Goal: Check status: Check status

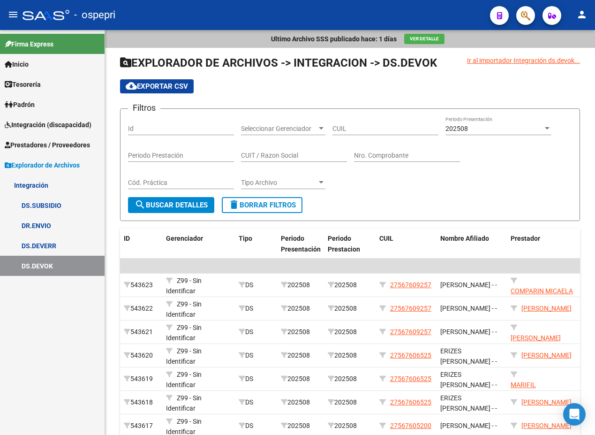
click at [29, 121] on span "Integración (discapacidad)" at bounding box center [48, 125] width 87 height 10
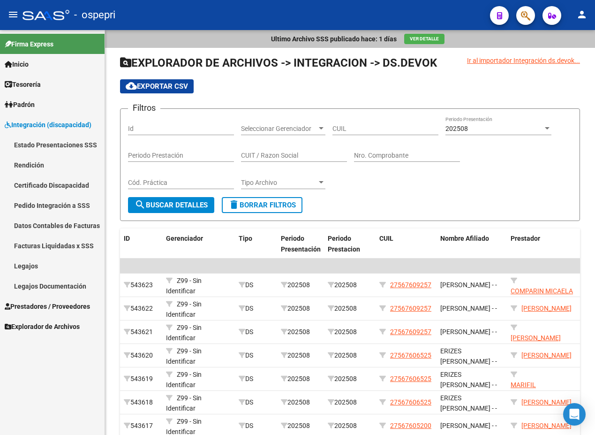
click at [39, 204] on link "Pedido Integración a SSS" at bounding box center [52, 205] width 105 height 20
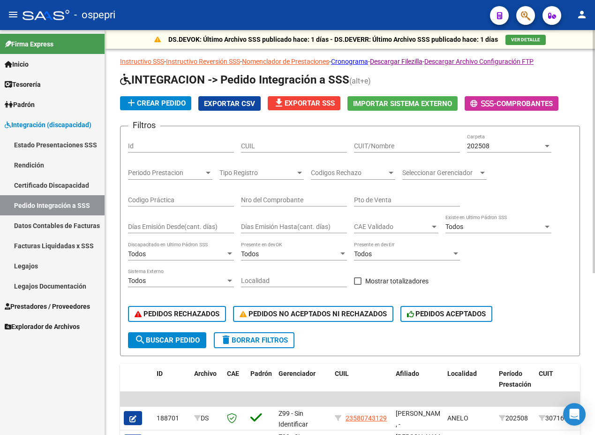
click at [547, 145] on div at bounding box center [547, 146] width 5 height 2
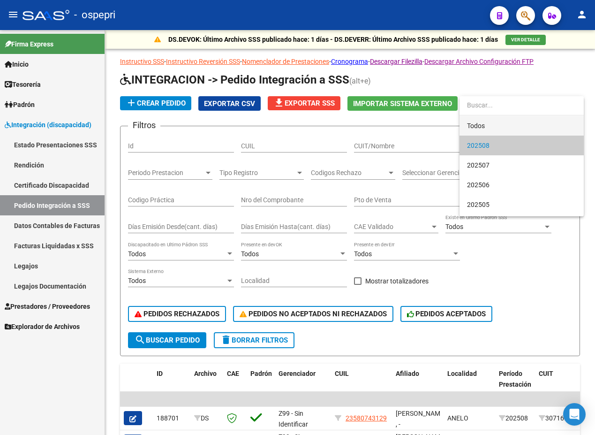
click at [502, 127] on span "Todos" at bounding box center [521, 126] width 109 height 20
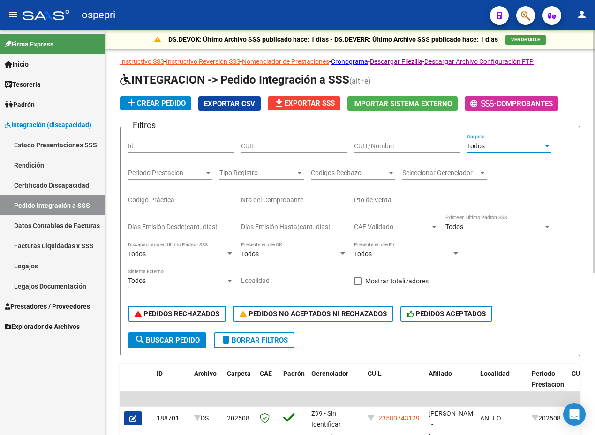
click at [276, 200] on input "Nro del Comprobante" at bounding box center [294, 200] width 106 height 8
type input "57"
click at [382, 143] on input "CUIT/Nombre" at bounding box center [407, 146] width 106 height 8
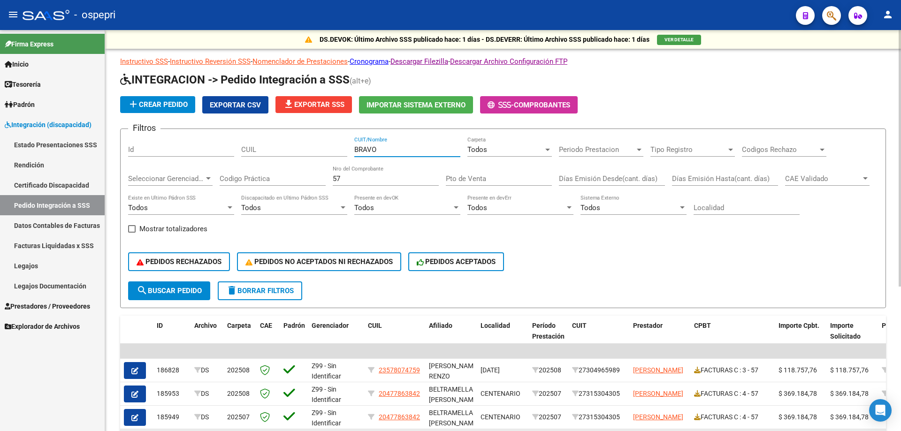
type input "BRAVO"
click at [390, 178] on input "57" at bounding box center [386, 179] width 106 height 8
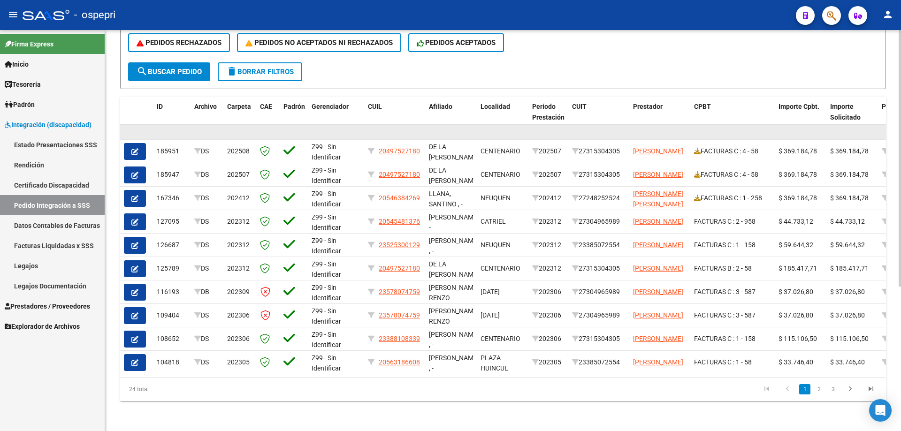
drag, startPoint x: 643, startPoint y: 122, endPoint x: 613, endPoint y: 124, distance: 30.1
click at [595, 125] on datatable-body-cell at bounding box center [659, 132] width 61 height 15
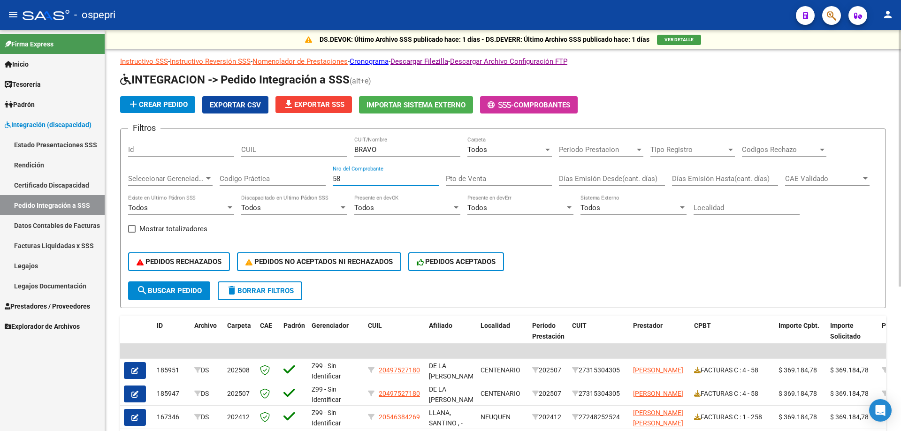
click at [342, 176] on input "58" at bounding box center [386, 179] width 106 height 8
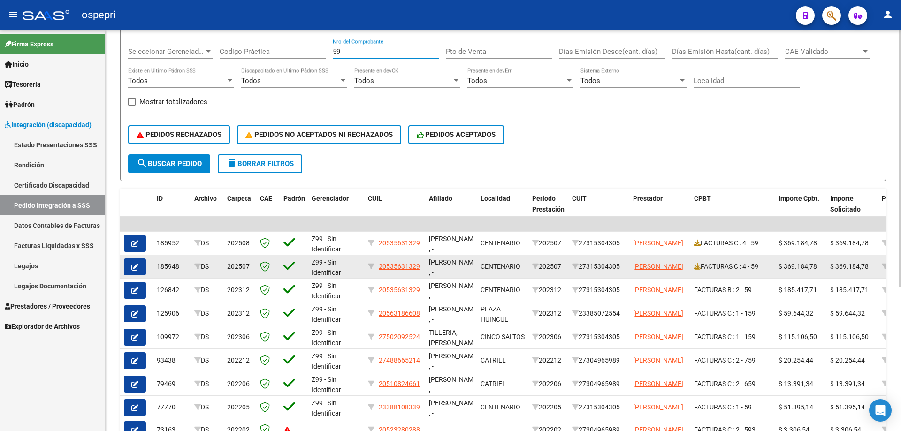
scroll to position [141, 0]
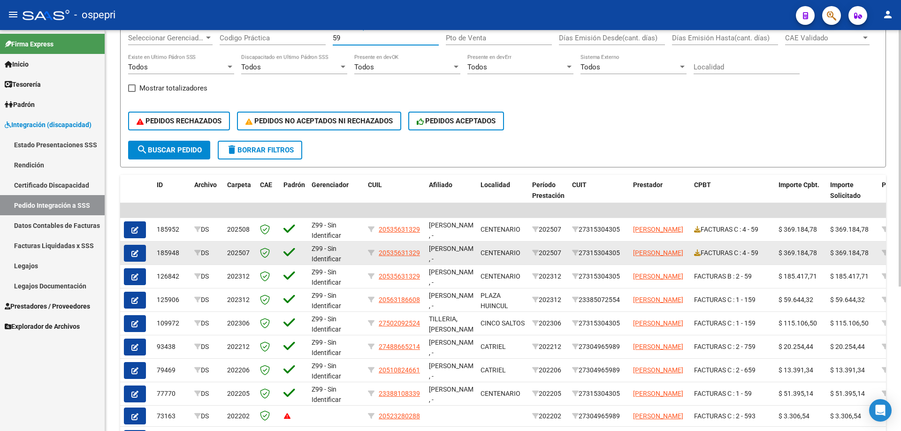
type input "59"
click at [138, 250] on button "button" at bounding box center [135, 253] width 22 height 17
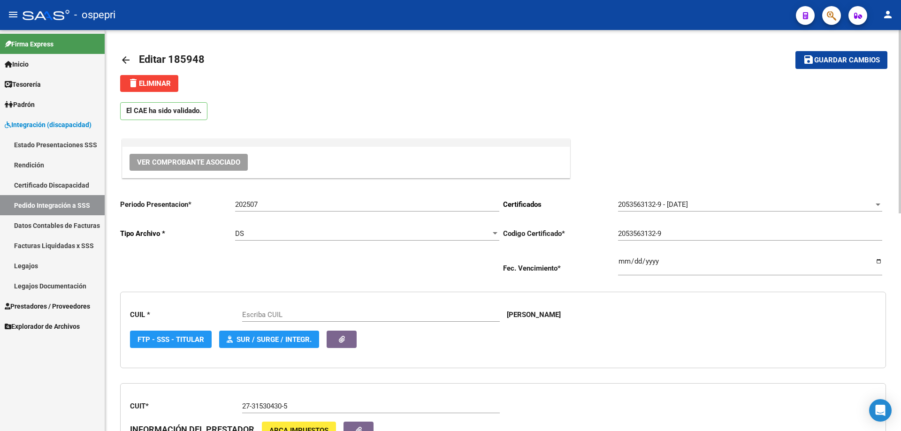
type input "20535631329"
click at [199, 164] on span "Ver Comprobante Asociado" at bounding box center [188, 162] width 103 height 8
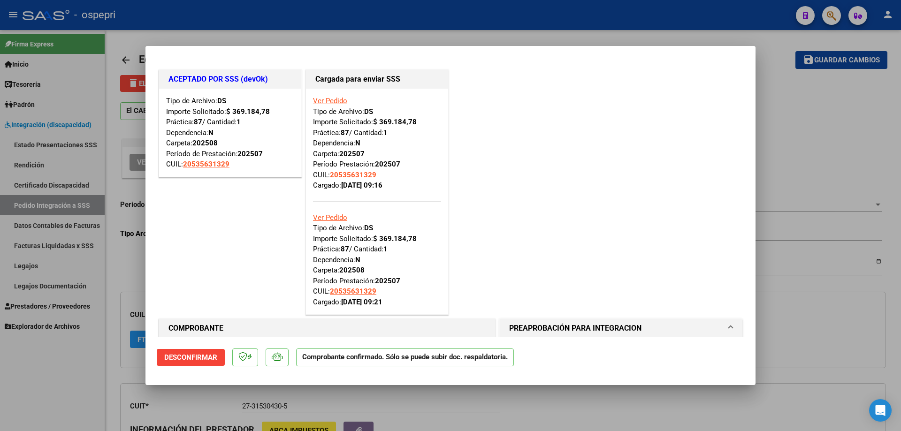
type input "$ 0,00"
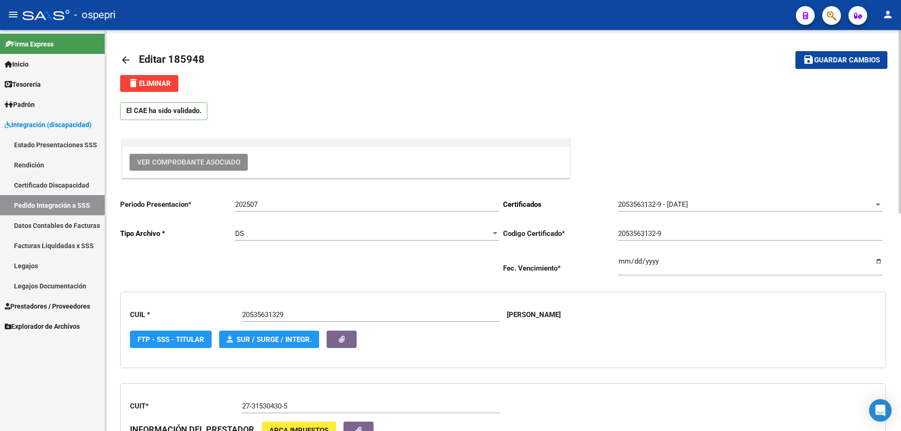
click at [124, 60] on mat-icon "arrow_back" at bounding box center [125, 59] width 11 height 11
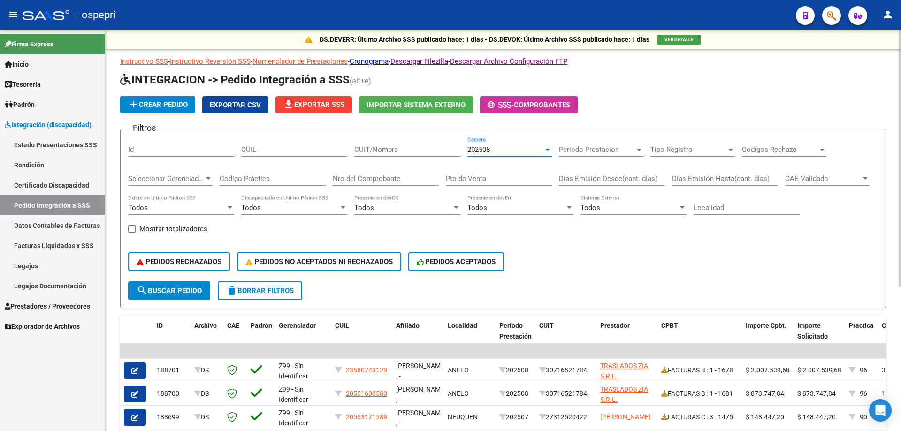
click at [548, 150] on div at bounding box center [547, 150] width 5 height 2
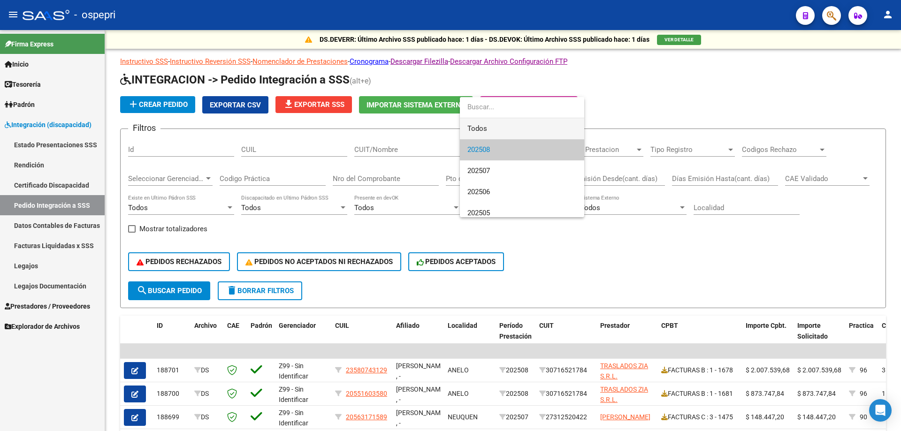
click at [524, 129] on span "Todos" at bounding box center [521, 128] width 109 height 21
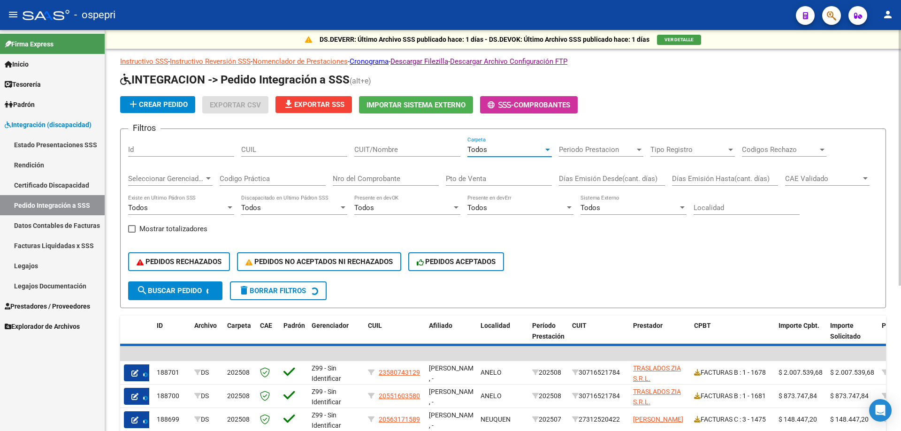
click at [372, 182] on input "Nro del Comprobante" at bounding box center [386, 179] width 106 height 8
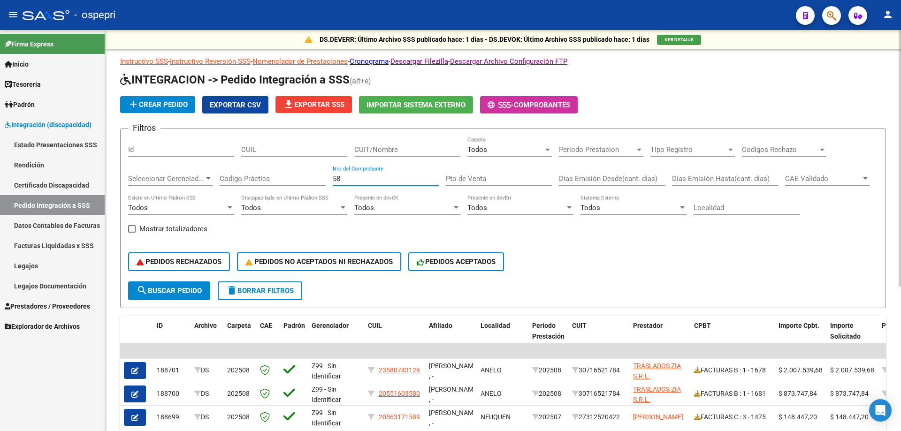
type input "58"
click at [374, 149] on input "CUIT/Nombre" at bounding box center [407, 149] width 106 height 8
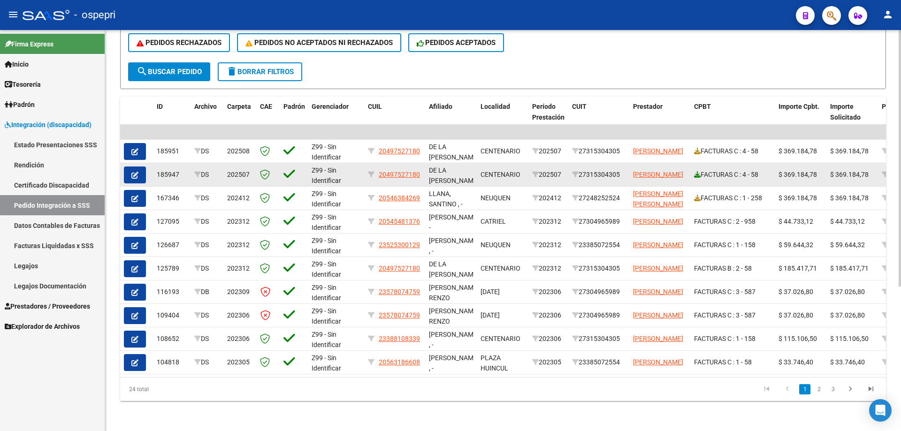
type input "BRAVO"
click at [595, 171] on icon at bounding box center [697, 174] width 7 height 7
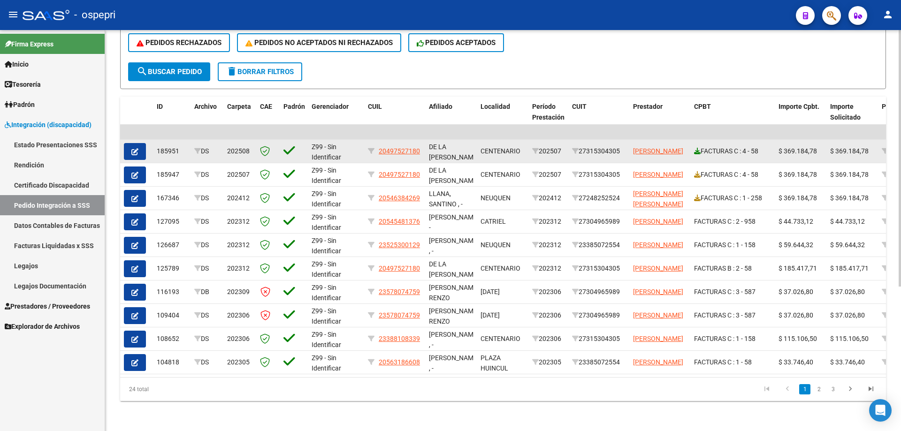
click at [595, 148] on icon at bounding box center [697, 151] width 7 height 7
